Goal: Task Accomplishment & Management: Complete application form

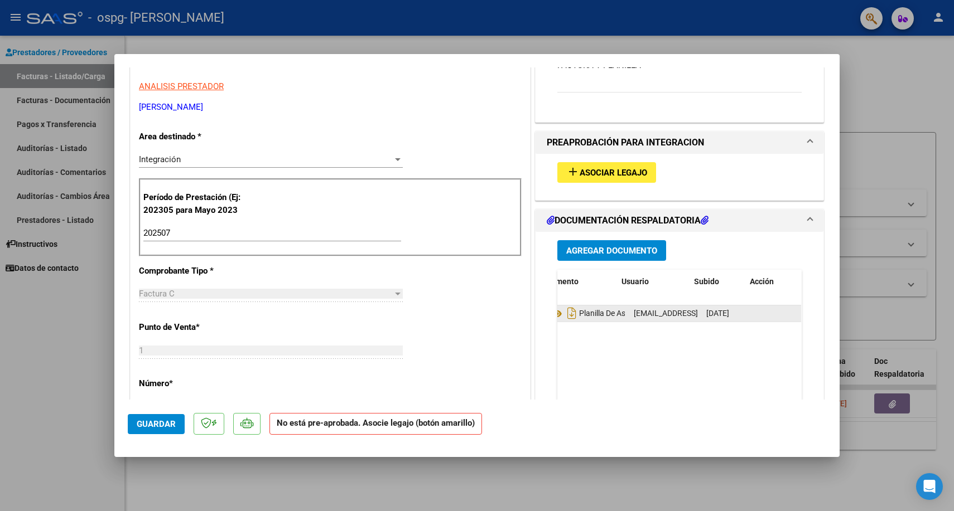
scroll to position [0, 52]
click at [627, 254] on span "Agregar Documento" at bounding box center [611, 251] width 91 height 10
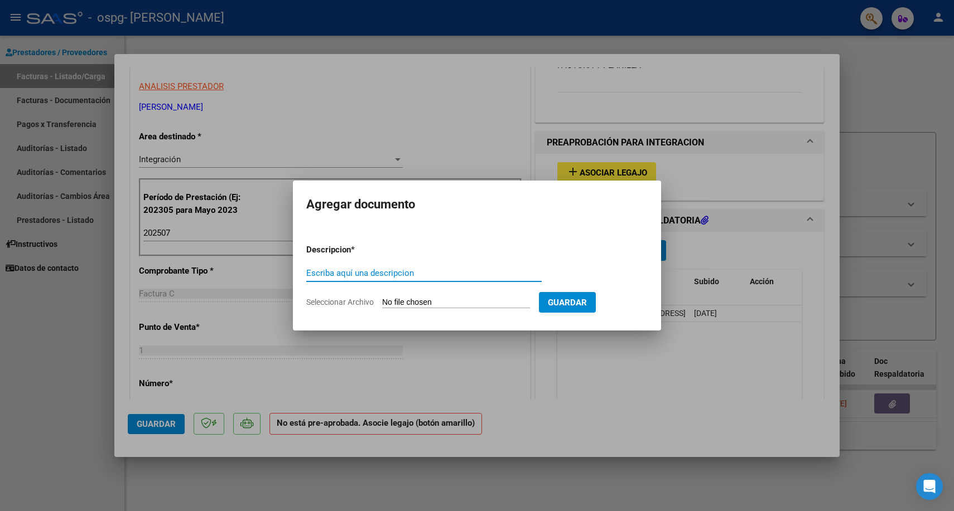
click at [608, 371] on div at bounding box center [477, 255] width 954 height 511
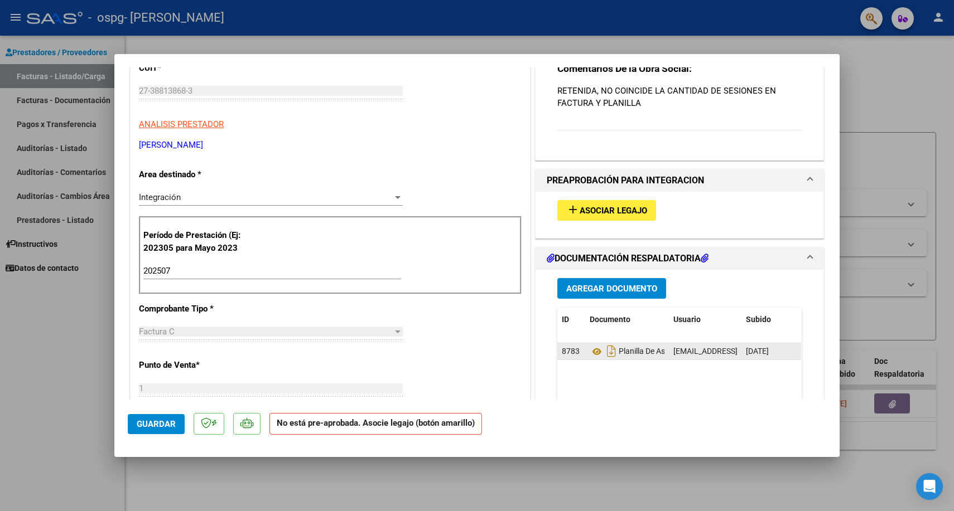
scroll to position [141, 0]
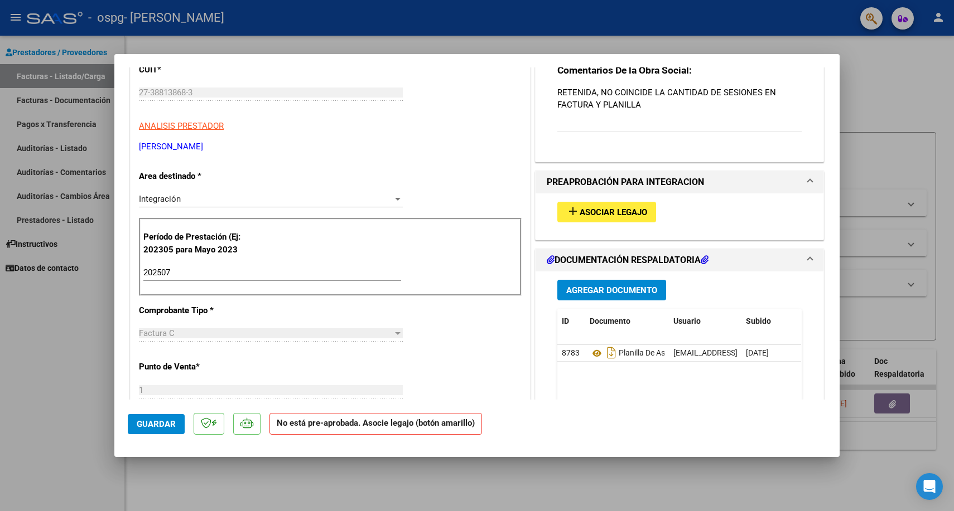
click at [615, 286] on span "Agregar Documento" at bounding box center [611, 291] width 91 height 10
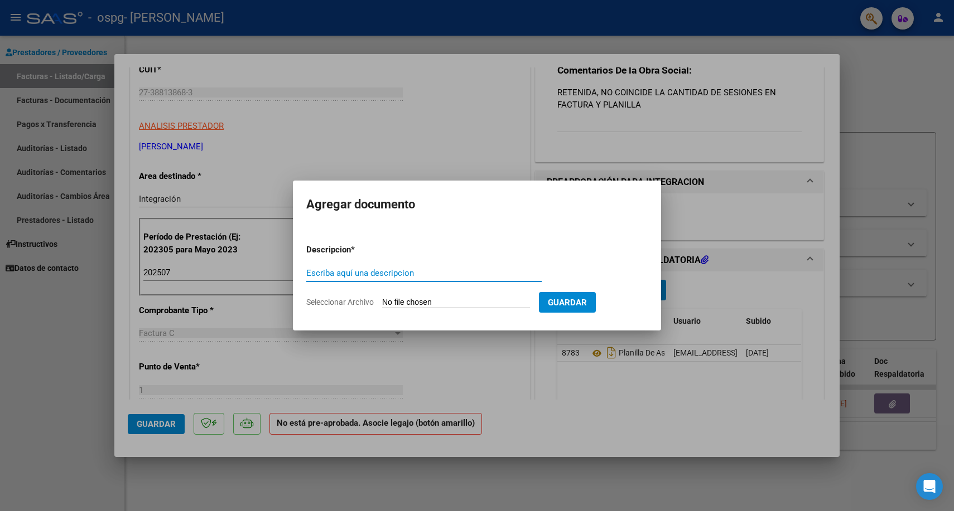
click at [416, 302] on input "Seleccionar Archivo" at bounding box center [456, 303] width 148 height 11
type input "C:\fakepath\asistencia [PERSON_NAME][DATE].jpeg"
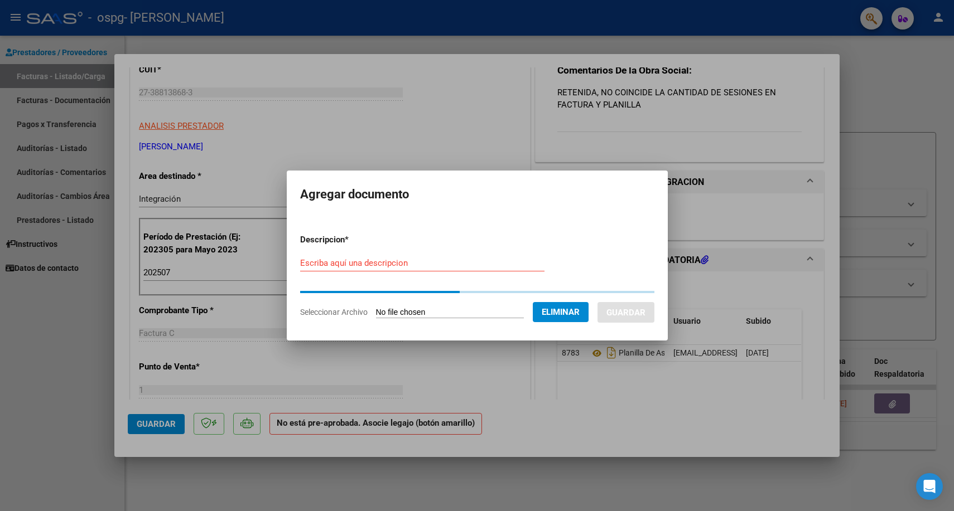
click at [407, 266] on input "Escriba aquí una descripcion" at bounding box center [422, 263] width 244 height 10
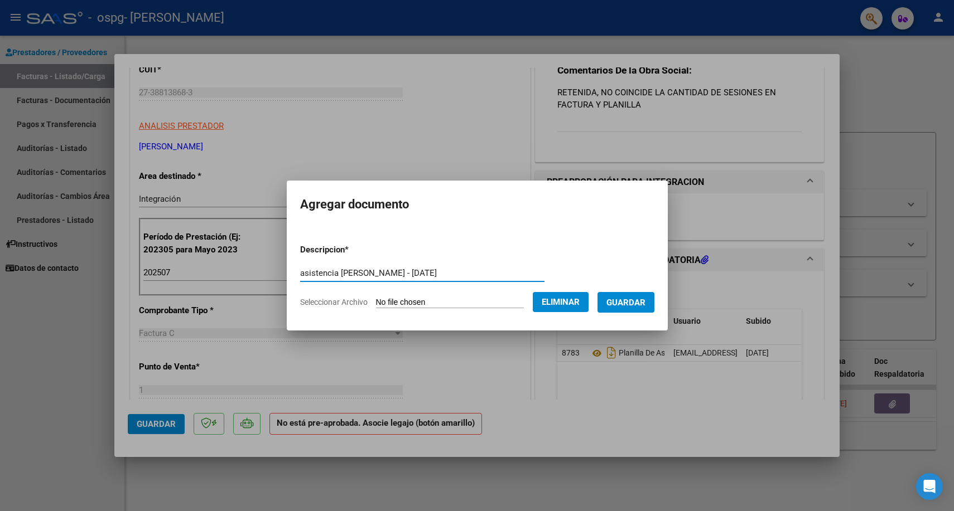
type input "asistencia [PERSON_NAME] - [DATE]"
click at [648, 295] on button "Guardar" at bounding box center [625, 302] width 57 height 21
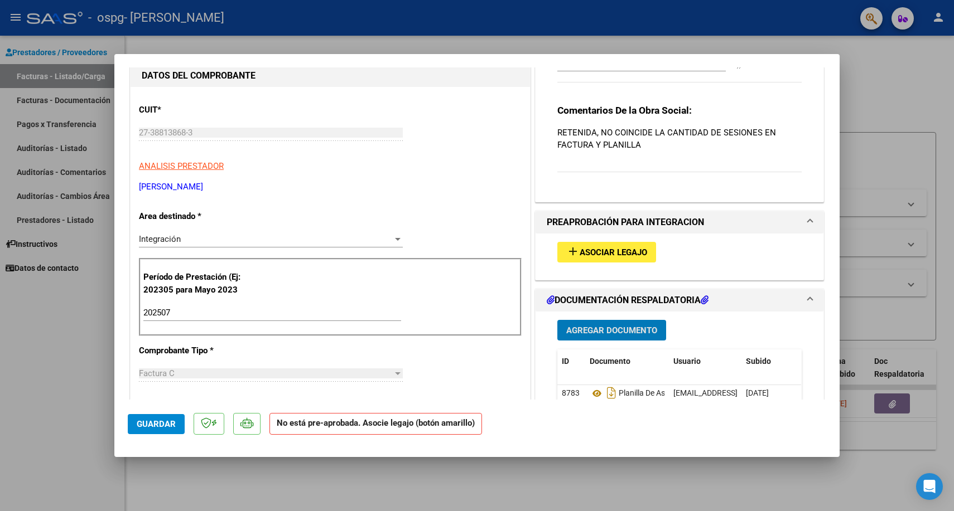
scroll to position [100, 0]
click at [621, 257] on span "Asociar Legajo" at bounding box center [613, 253] width 67 height 10
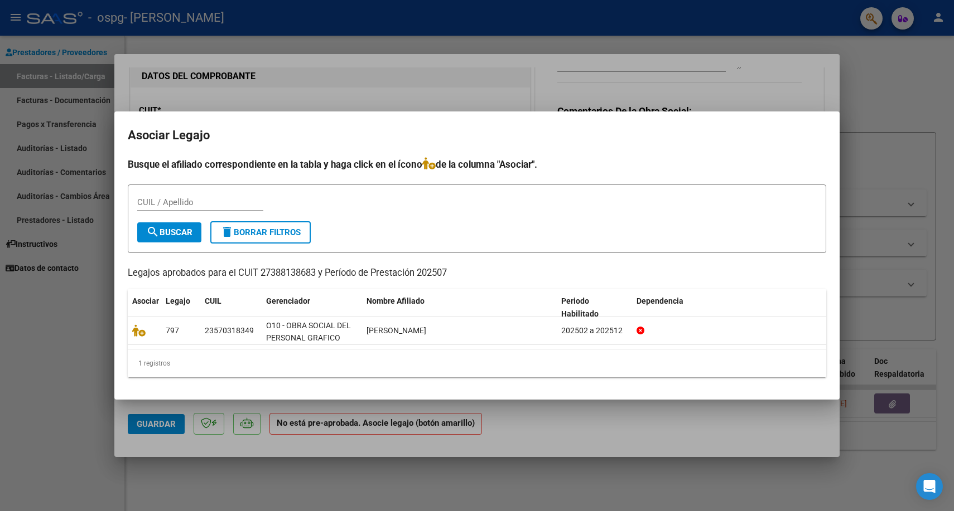
click at [343, 104] on div at bounding box center [477, 255] width 954 height 511
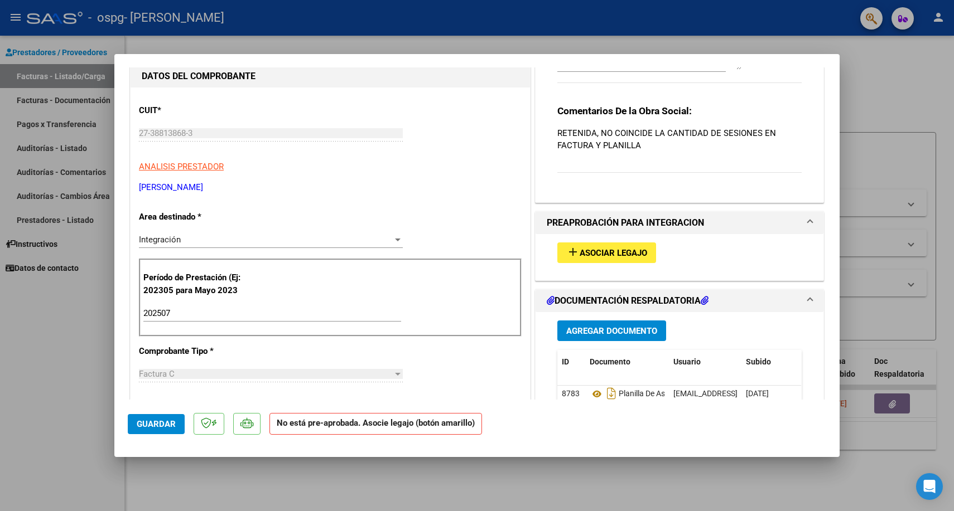
click at [153, 422] on span "Guardar" at bounding box center [156, 424] width 39 height 10
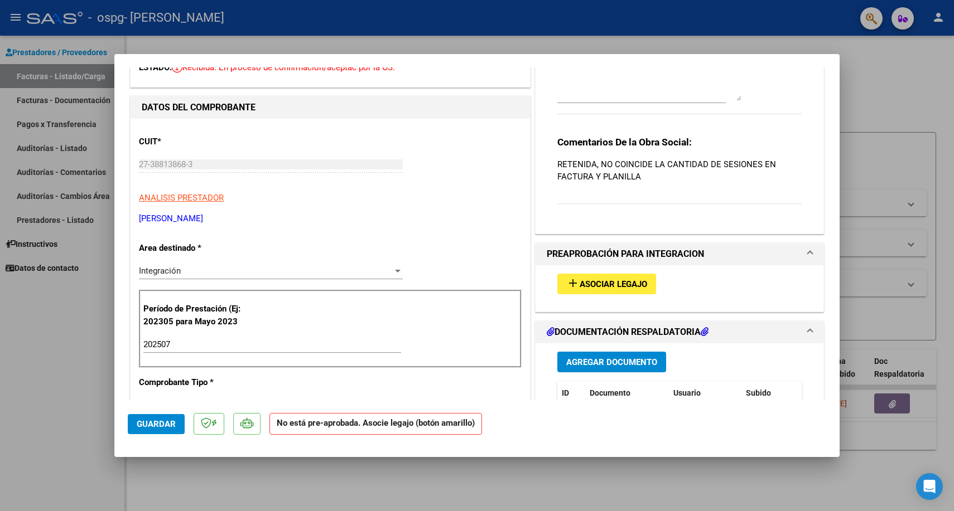
scroll to position [0, 0]
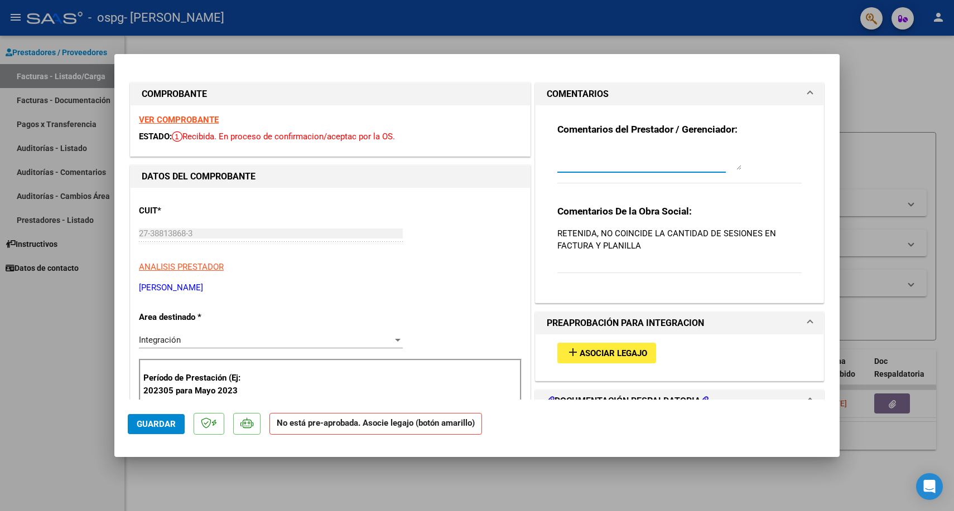
click at [679, 168] on textarea at bounding box center [649, 159] width 184 height 22
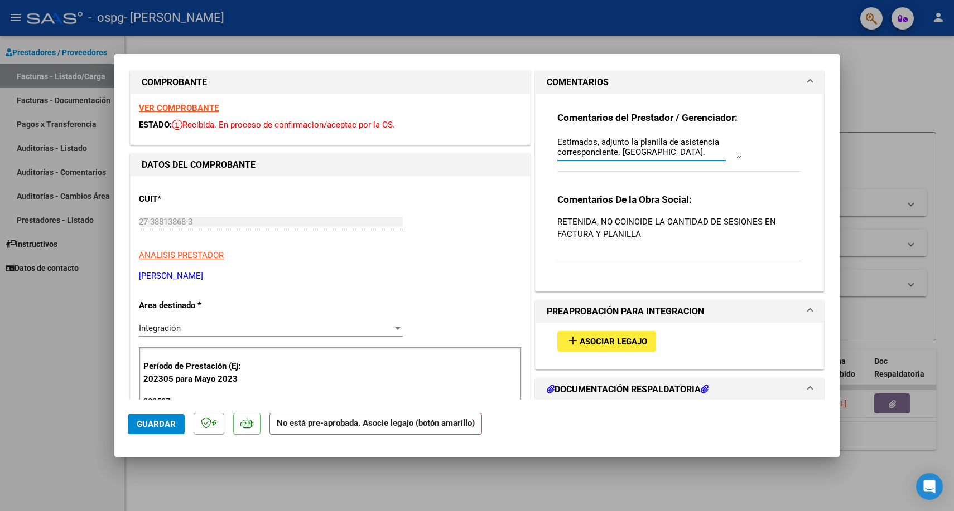
scroll to position [10, 0]
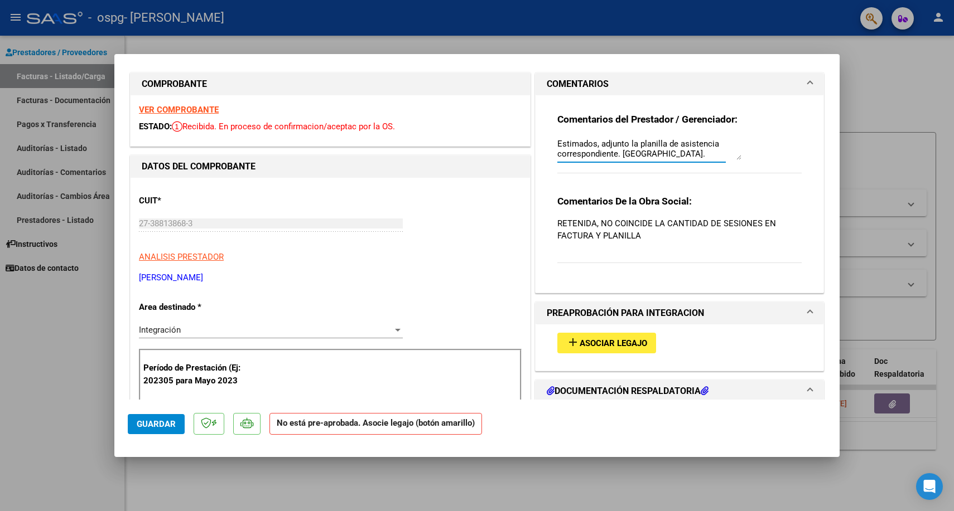
type textarea "Estimados, adjunto la planilla de asistencia correspondiente. [GEOGRAPHIC_DATA]."
click at [156, 421] on span "Guardar" at bounding box center [156, 424] width 39 height 10
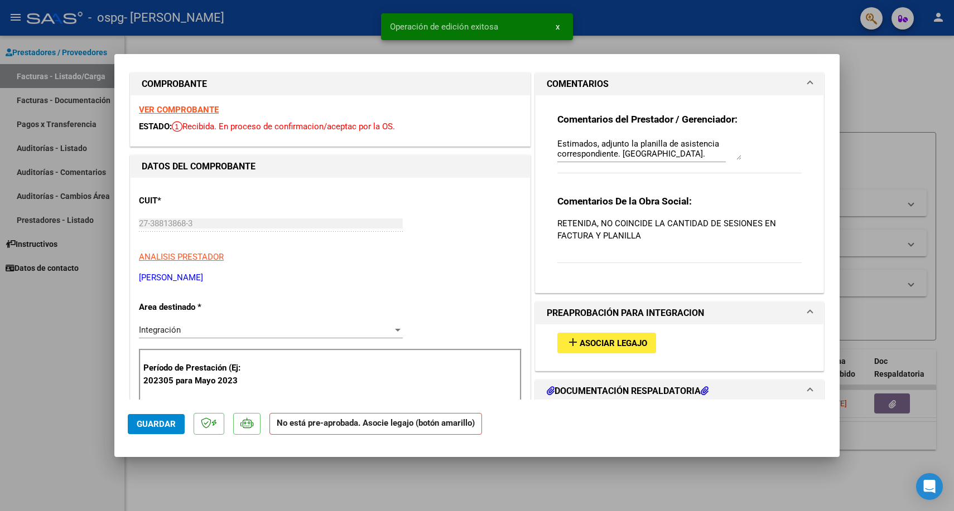
click at [250, 480] on div at bounding box center [477, 255] width 954 height 511
type input "$ 0,00"
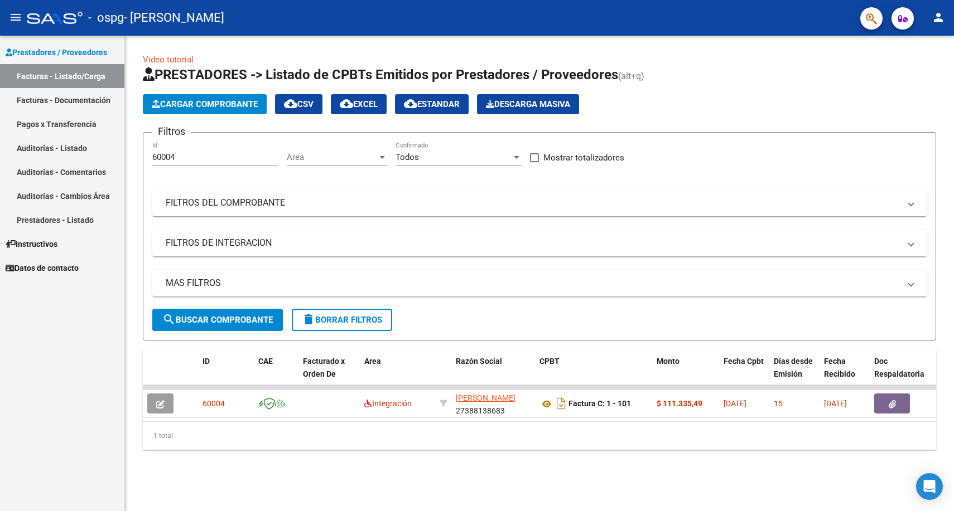
click at [82, 80] on link "Facturas - Listado/Carga" at bounding box center [62, 76] width 124 height 24
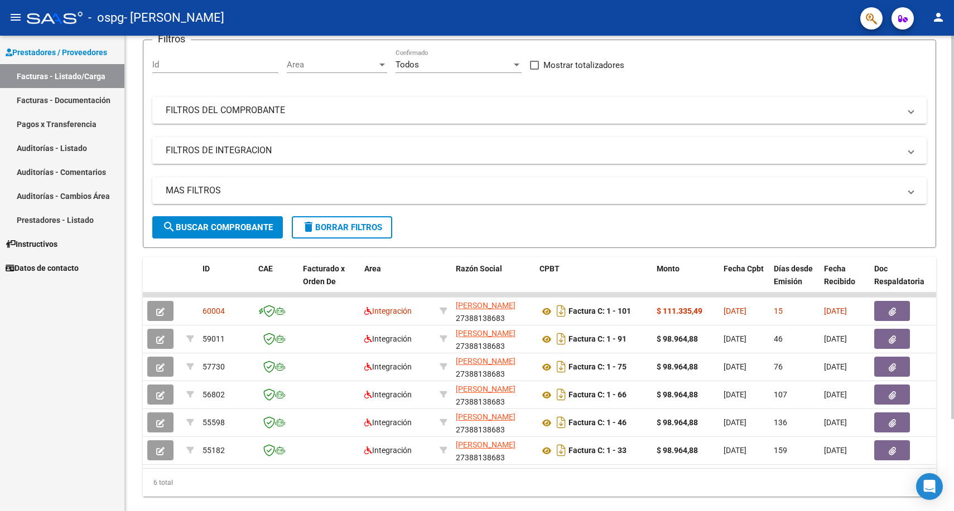
scroll to position [95, 0]
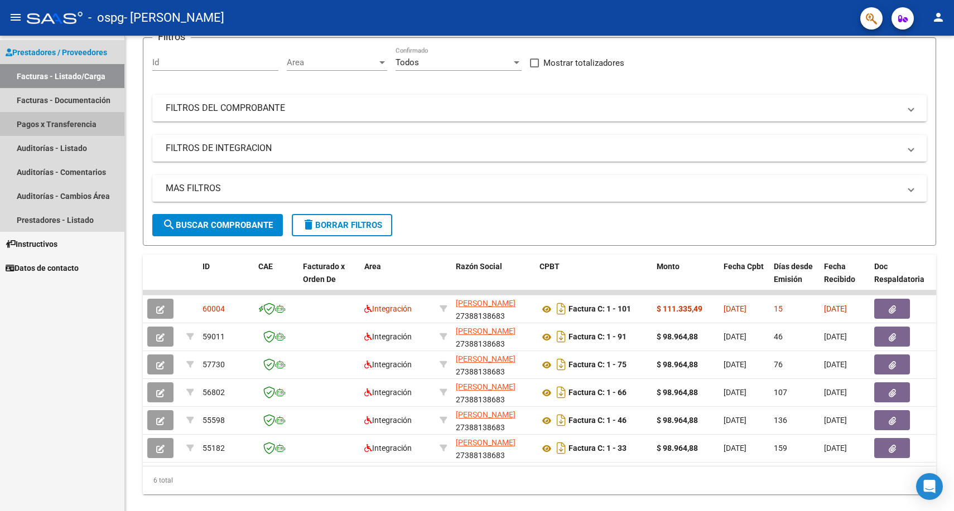
click at [73, 131] on link "Pagos x Transferencia" at bounding box center [62, 124] width 124 height 24
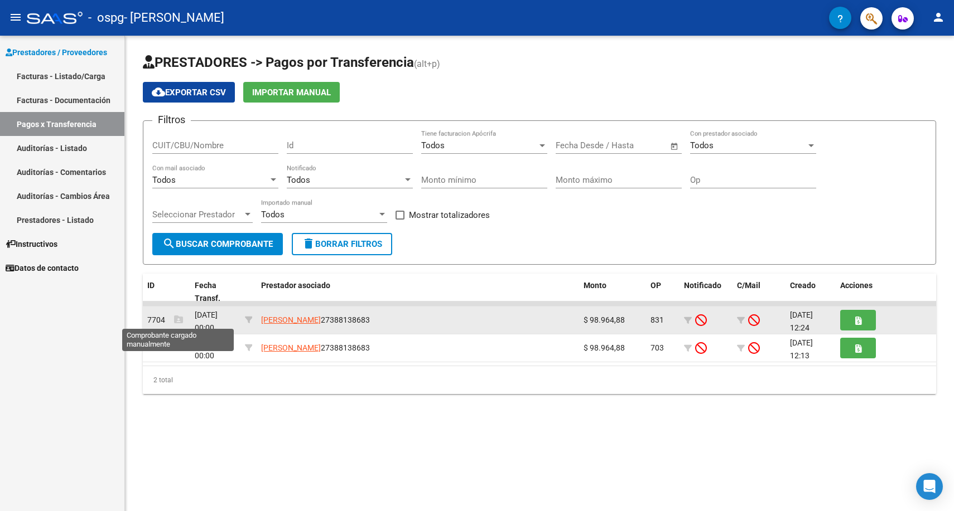
click at [177, 321] on icon at bounding box center [178, 319] width 9 height 9
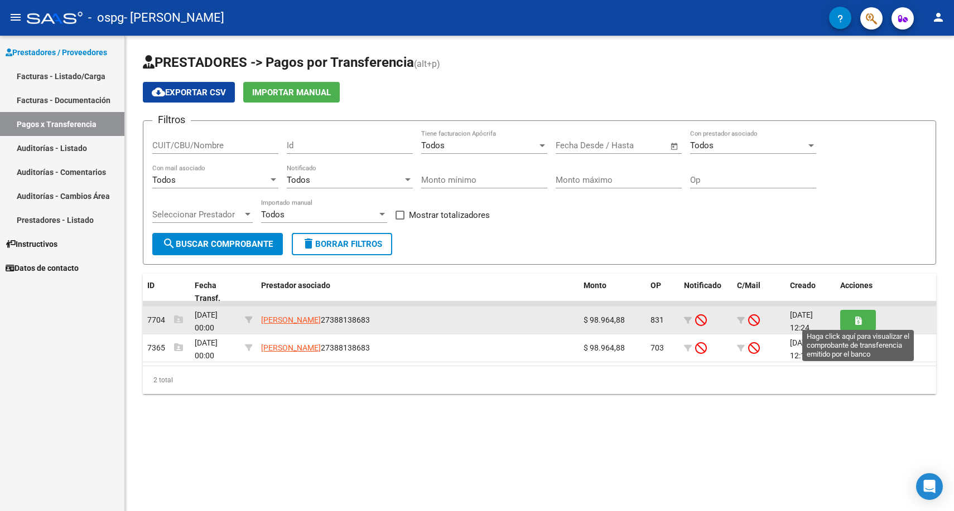
click at [868, 320] on button "button" at bounding box center [858, 320] width 36 height 21
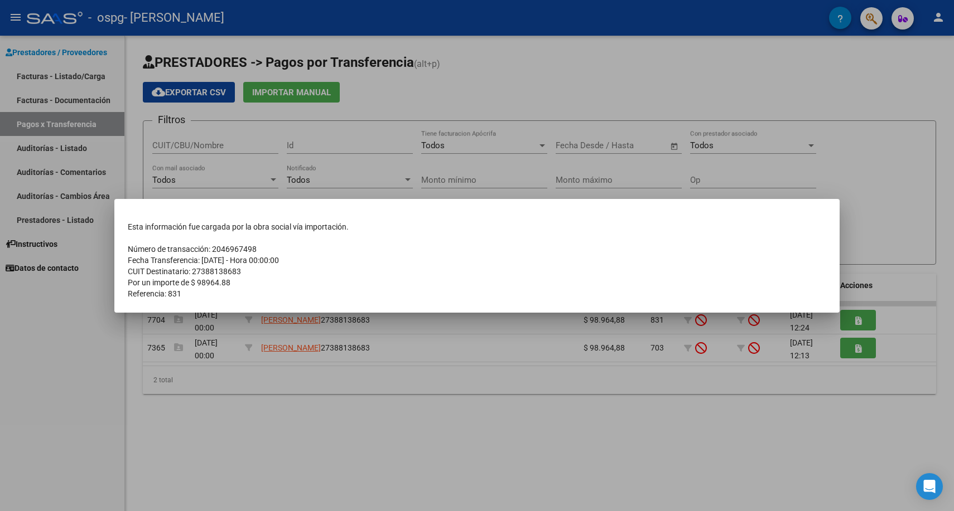
click at [804, 400] on div at bounding box center [477, 255] width 954 height 511
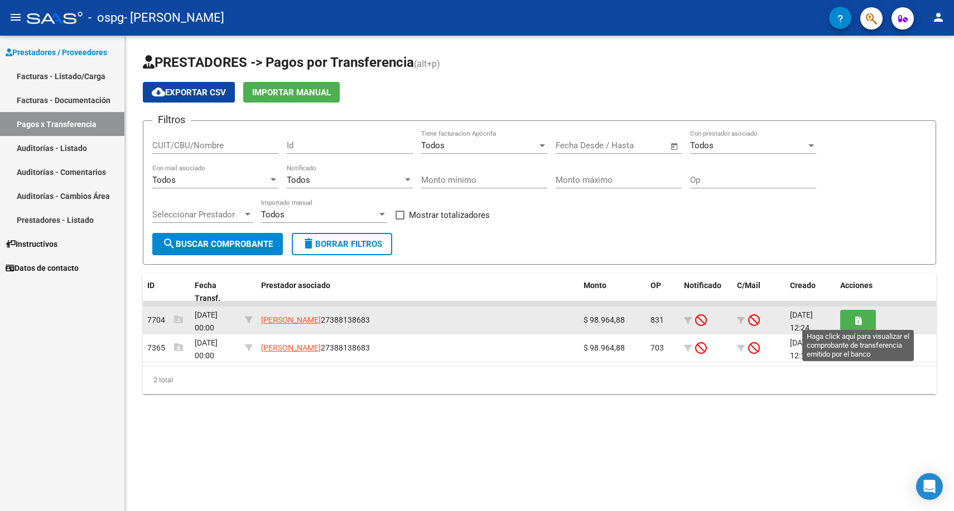
click at [860, 323] on icon "button" at bounding box center [858, 321] width 6 height 8
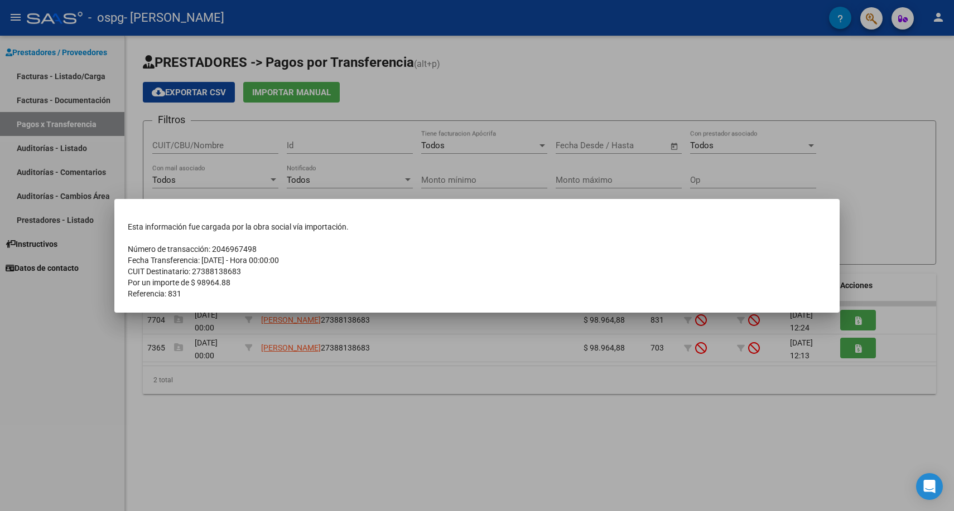
click at [739, 425] on div at bounding box center [477, 255] width 954 height 511
